Goal: Task Accomplishment & Management: Manage account settings

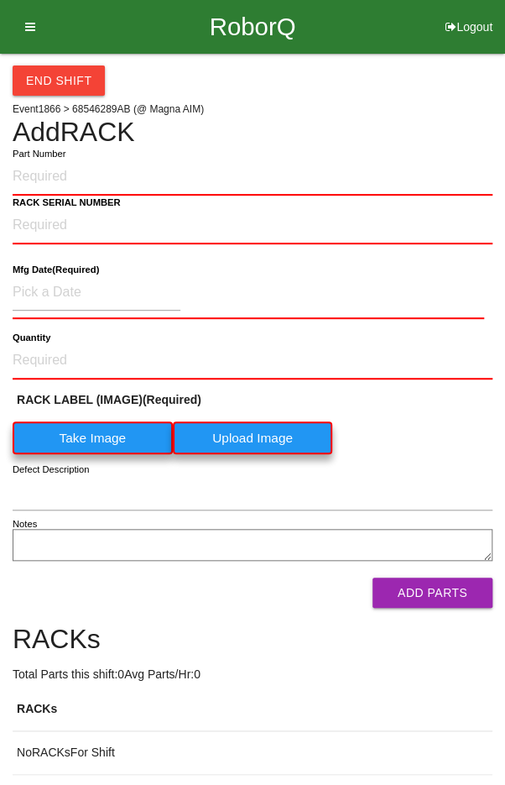
click at [34, 72] on button "End Shift" at bounding box center [59, 80] width 92 height 30
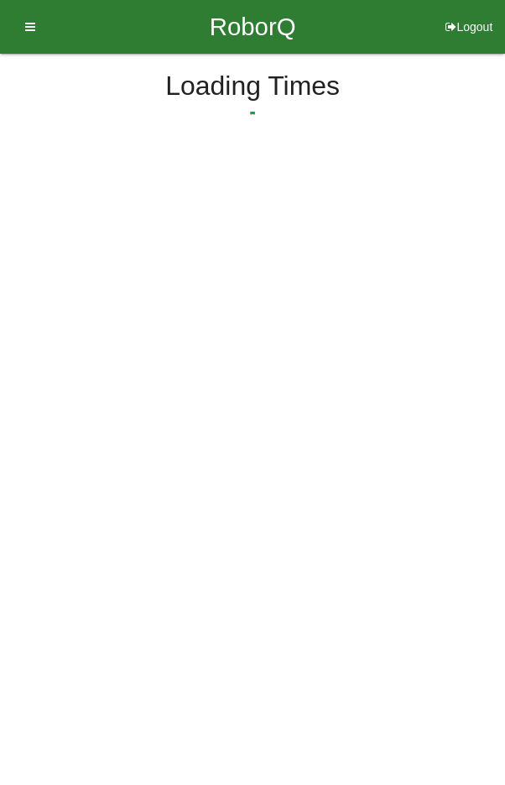
select select "9"
select select "53"
select select "2"
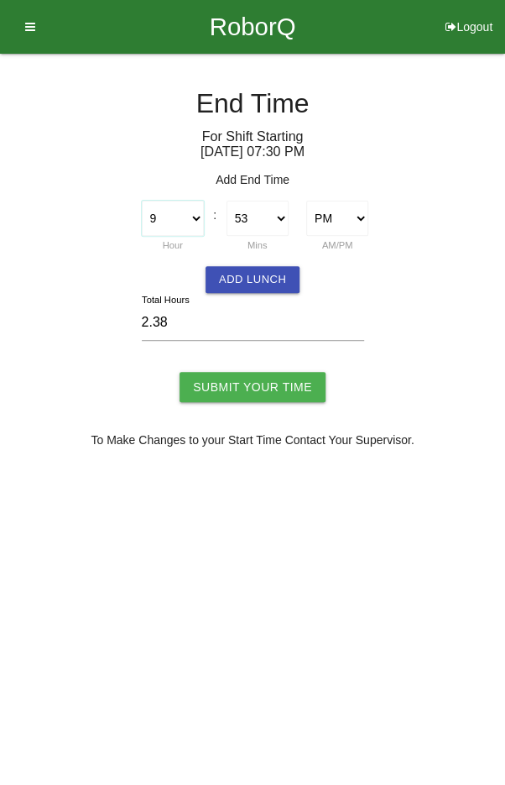
click at [161, 227] on select "1 2 3 4 5 6 7 8 9 10 11 12" at bounding box center [173, 218] width 62 height 35
select select "10"
type input "3.38"
click at [246, 214] on select "00 01 02 03 04 05 06 07 08 09 10 11 12 13 14 15 16 17 18 19 20 21 22 23 24 25 2…" at bounding box center [258, 218] width 62 height 35
select select "0"
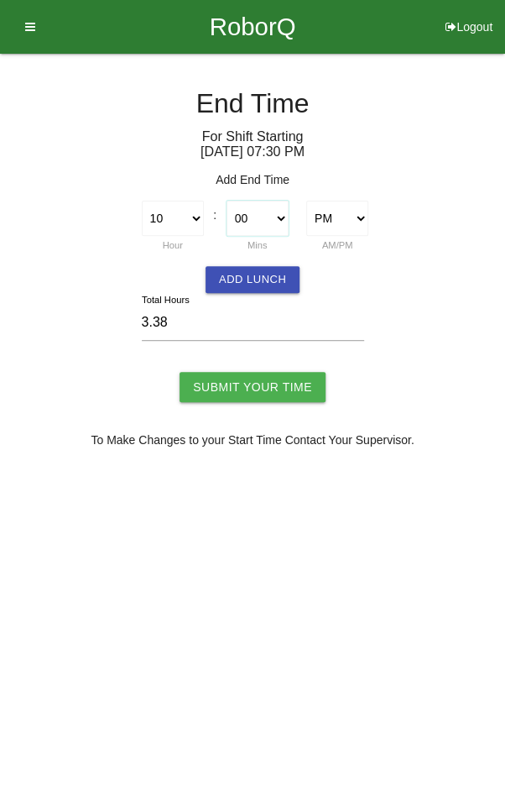
type input "2.50"
click at [248, 382] on input "Submit Your Time" at bounding box center [253, 387] width 146 height 30
type input "Processing..."
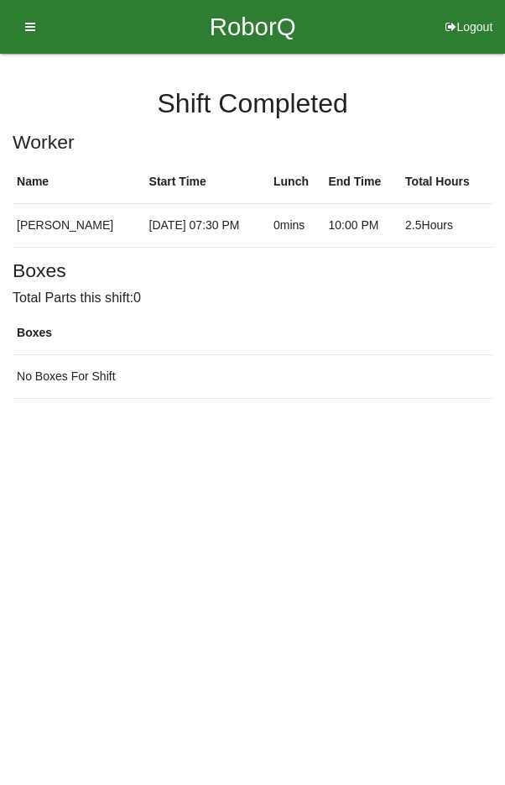
click at [465, 13] on button "Logout" at bounding box center [469, 6] width 72 height 13
select select "Worker"
